Goal: Information Seeking & Learning: Learn about a topic

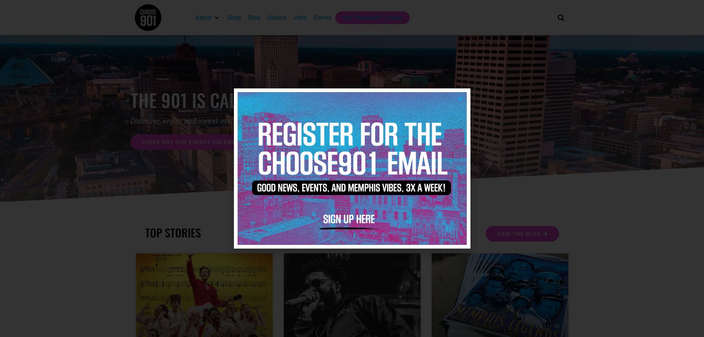
click at [460, 97] on icon "Close" at bounding box center [461, 99] width 6 height 6
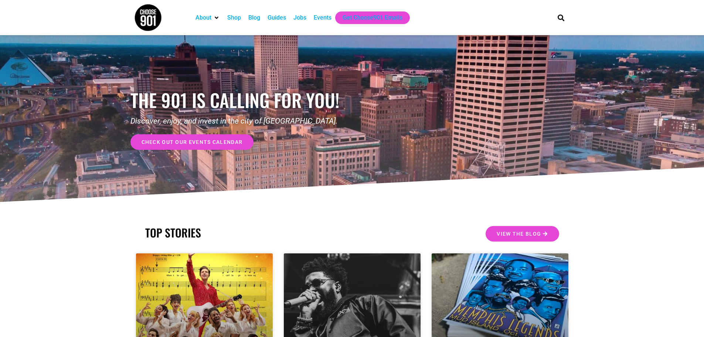
click at [302, 16] on div "Jobs" at bounding box center [300, 17] width 13 height 9
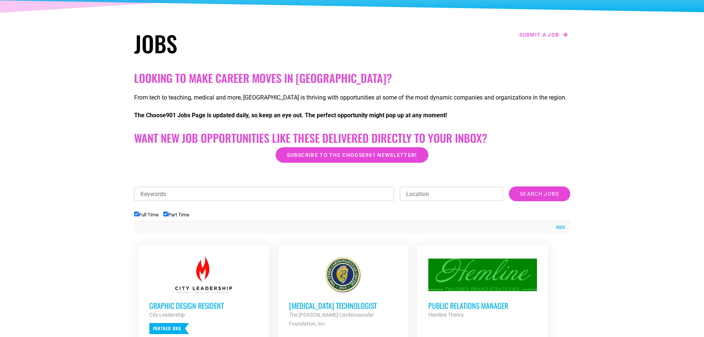
scroll to position [111, 0]
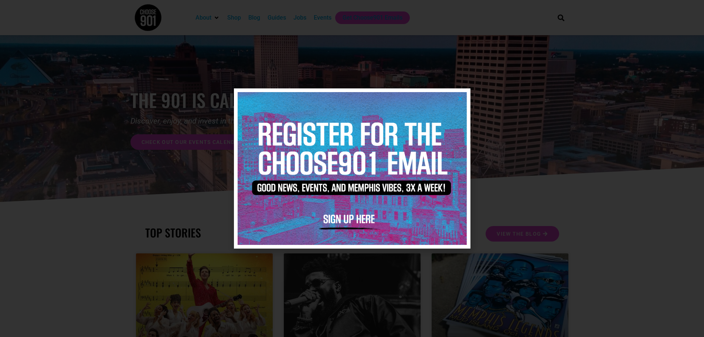
click at [461, 97] on icon "Close" at bounding box center [461, 99] width 6 height 6
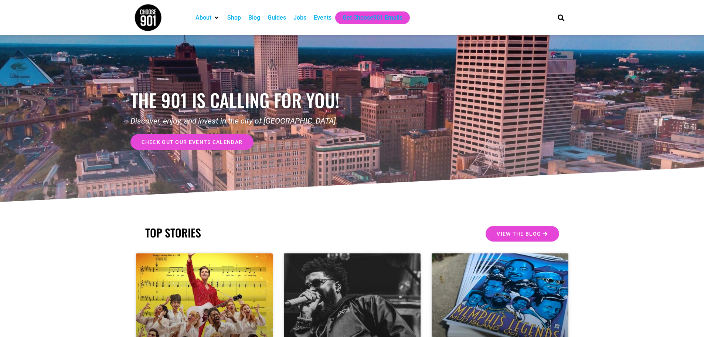
click at [323, 18] on div "Events" at bounding box center [323, 17] width 18 height 9
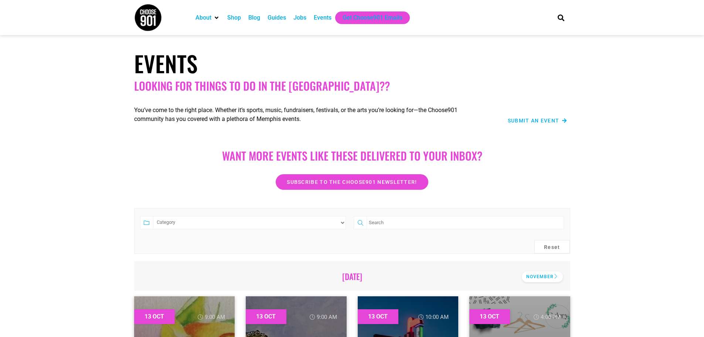
click at [539, 276] on div "November" at bounding box center [542, 276] width 41 height 11
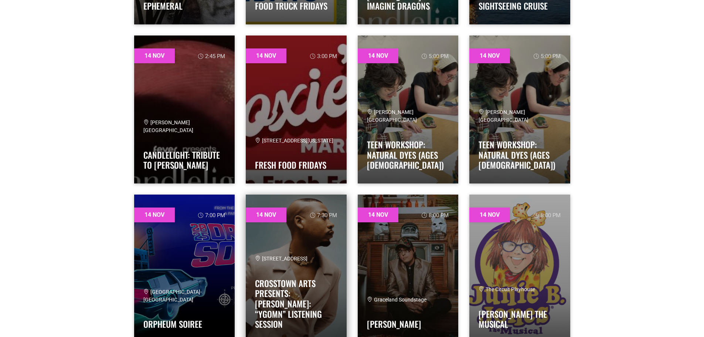
scroll to position [7099, 0]
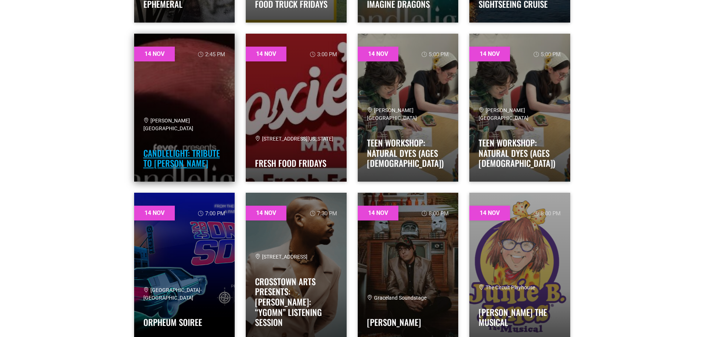
click at [185, 153] on link "Candlelight: Tribute to [PERSON_NAME]" at bounding box center [181, 158] width 77 height 23
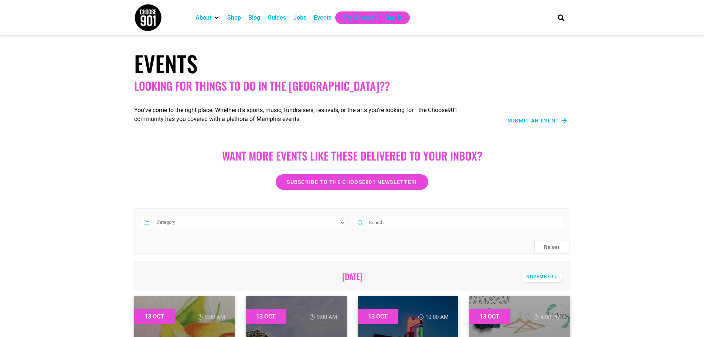
click at [543, 276] on div "November" at bounding box center [542, 276] width 41 height 11
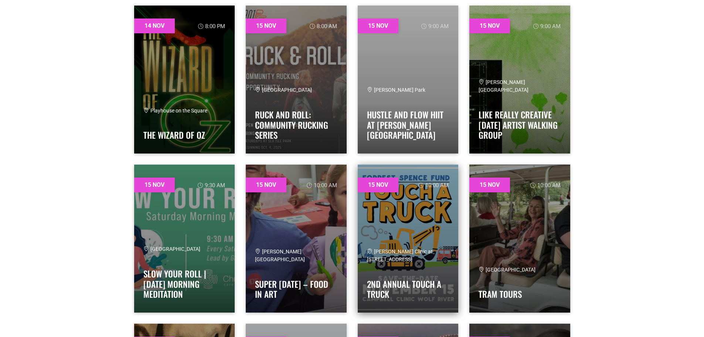
scroll to position [7468, 0]
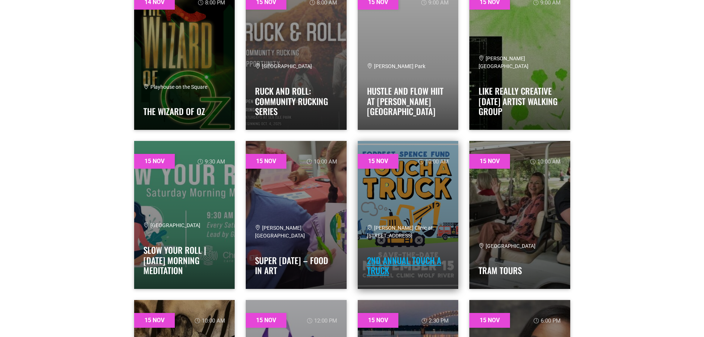
click at [376, 263] on link "2nd Annual Touch a Truck" at bounding box center [404, 265] width 74 height 23
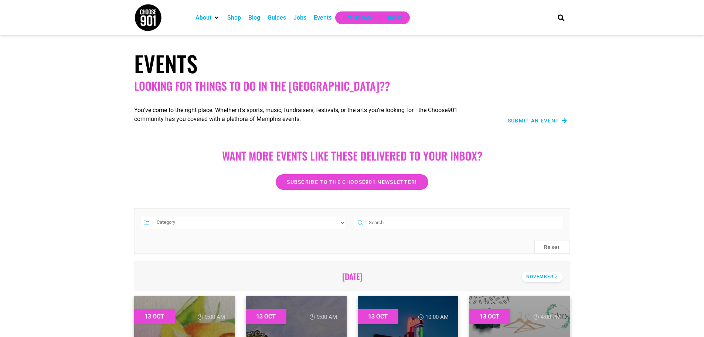
click at [541, 279] on div "November" at bounding box center [542, 276] width 41 height 11
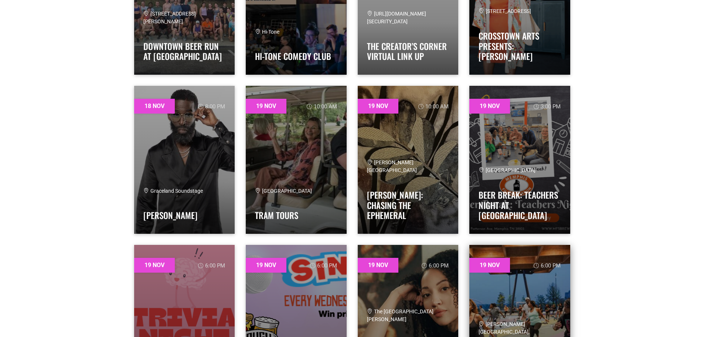
scroll to position [8799, 0]
